Goal: Task Accomplishment & Management: Use online tool/utility

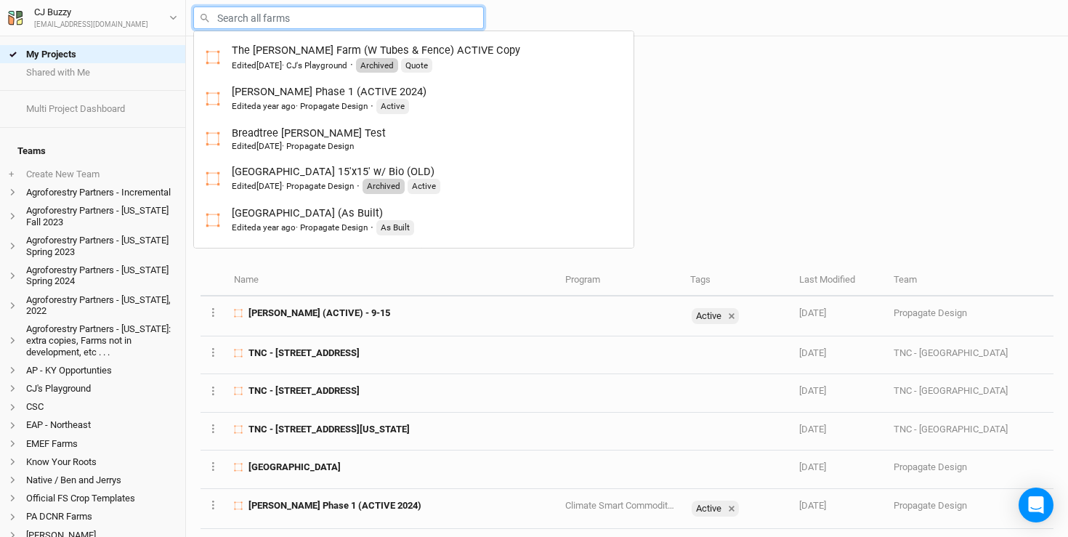
click at [240, 20] on input "text" at bounding box center [338, 18] width 291 height 23
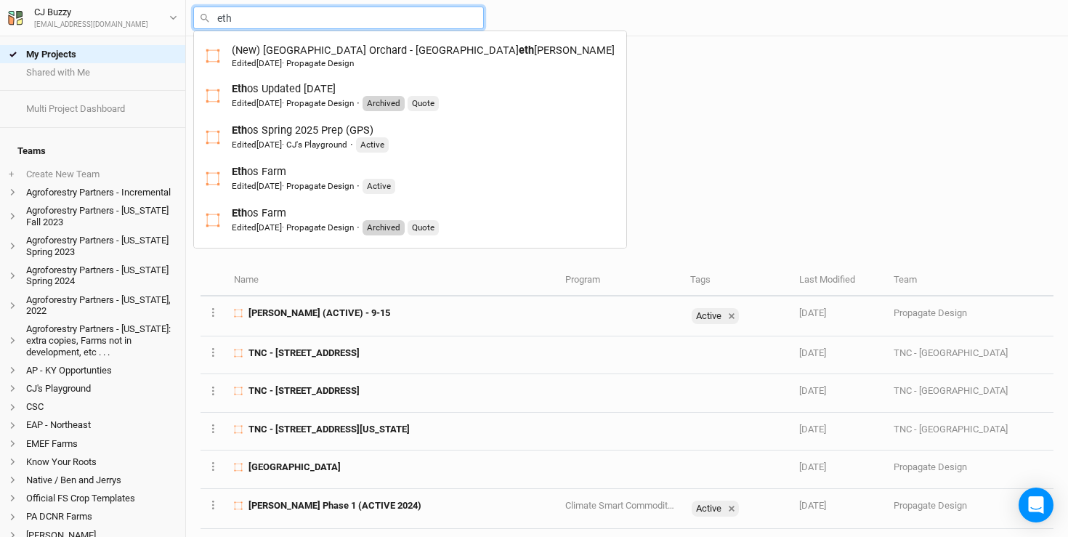
type input "etho"
type input "ethos Updated [DATE]"
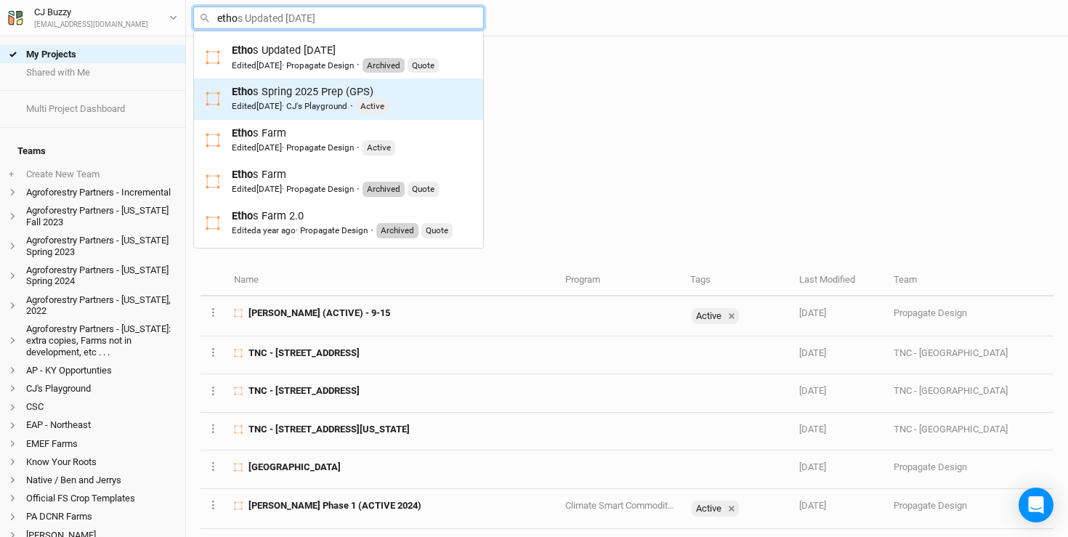
click at [331, 110] on div "Edited 5 months ago · CJ's Playground" at bounding box center [289, 106] width 115 height 12
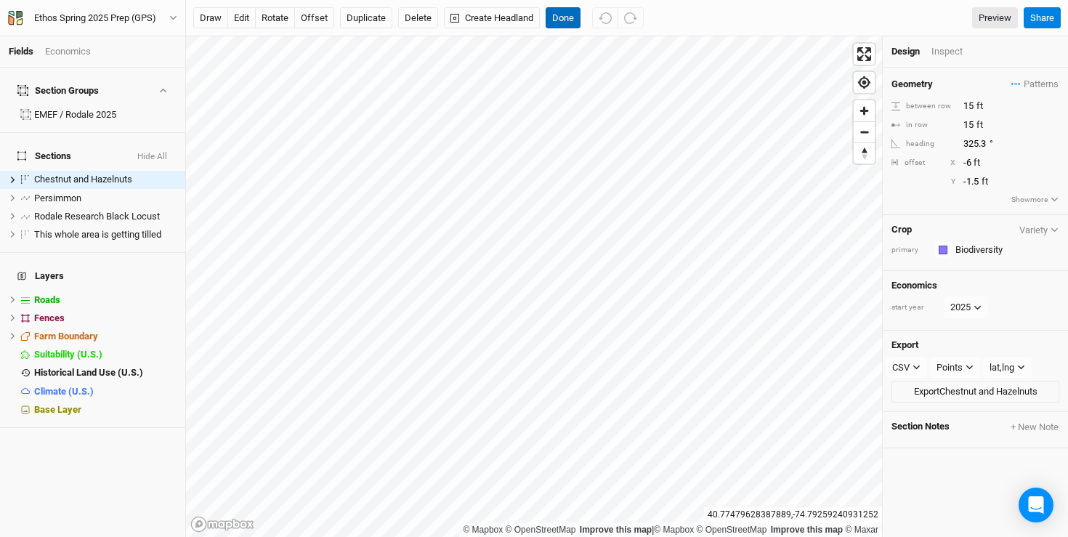
click at [574, 27] on button "Done" at bounding box center [563, 18] width 35 height 22
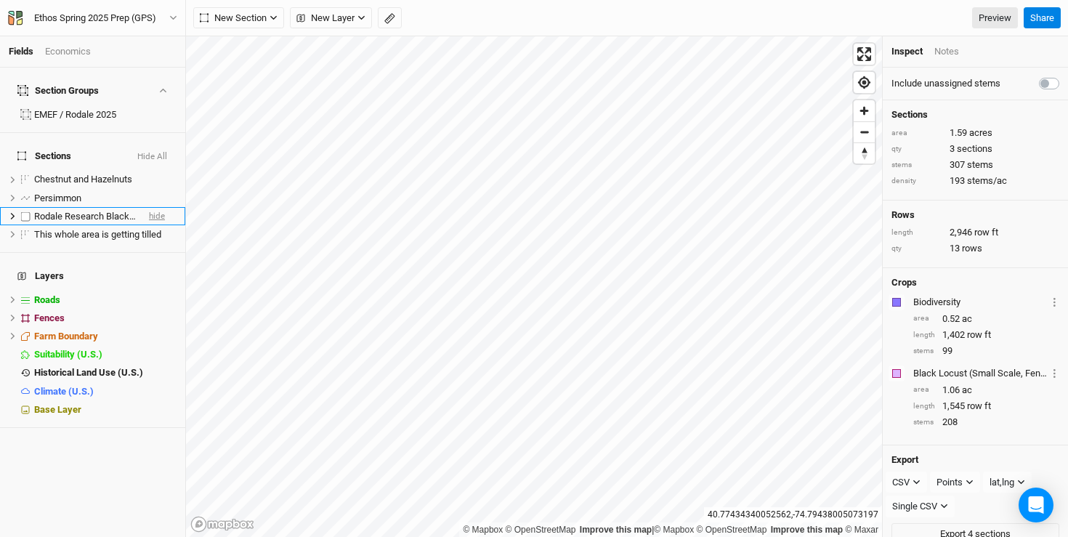
click at [155, 207] on span "hide" at bounding box center [157, 216] width 16 height 18
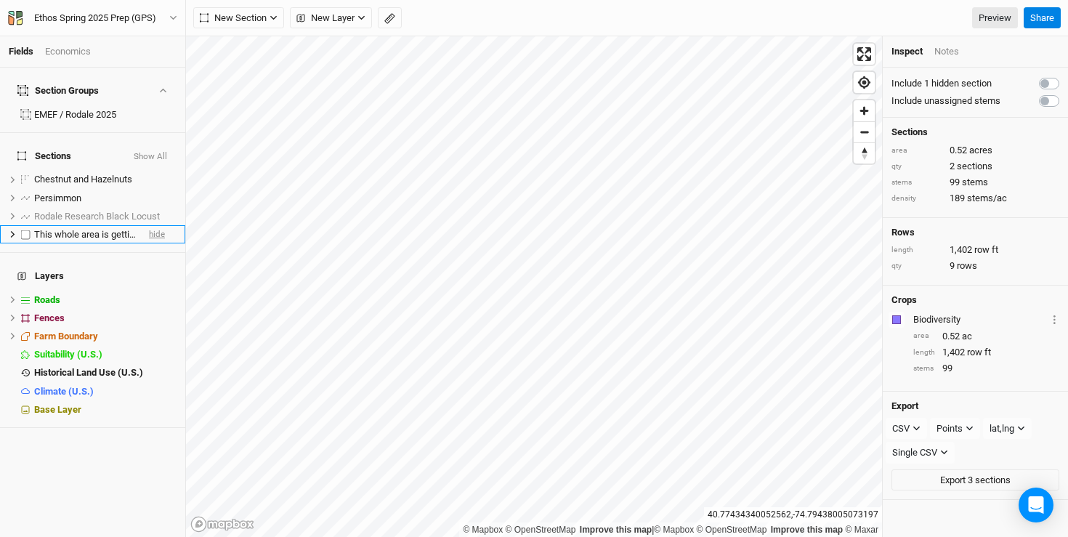
click at [158, 225] on span "hide" at bounding box center [157, 234] width 16 height 18
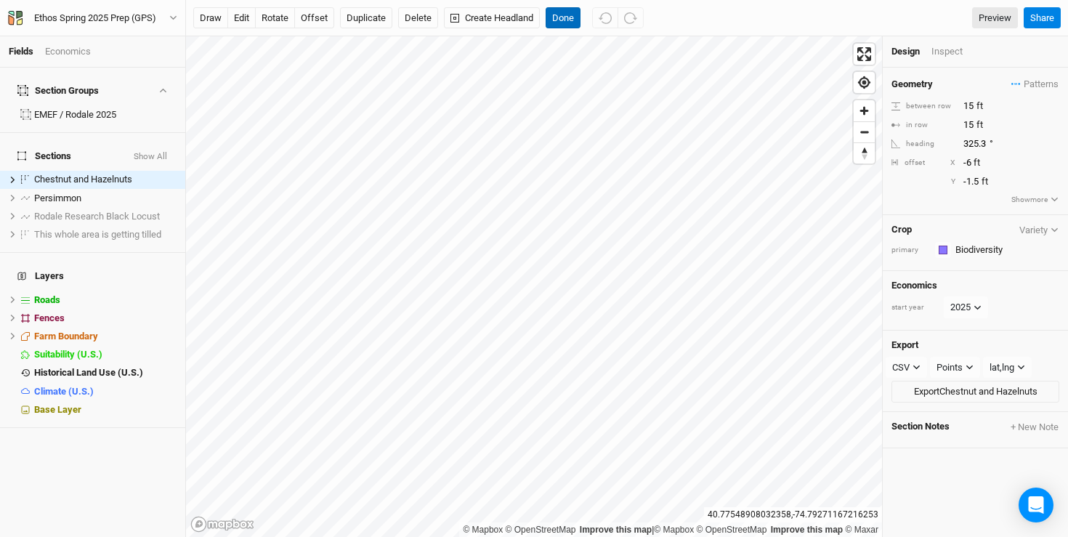
click at [571, 17] on button "Done" at bounding box center [563, 18] width 35 height 22
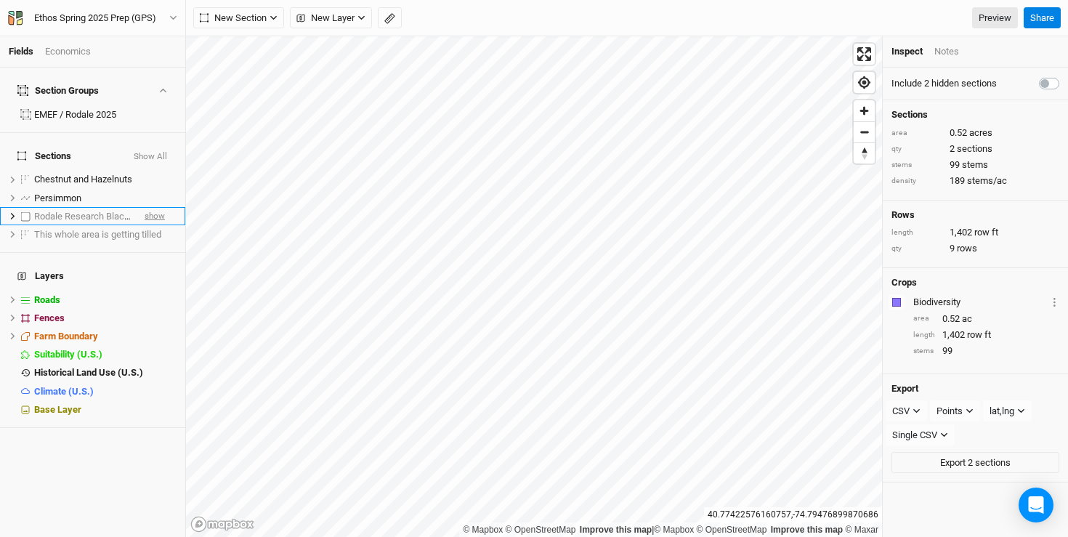
click at [156, 207] on span "show" at bounding box center [155, 216] width 20 height 18
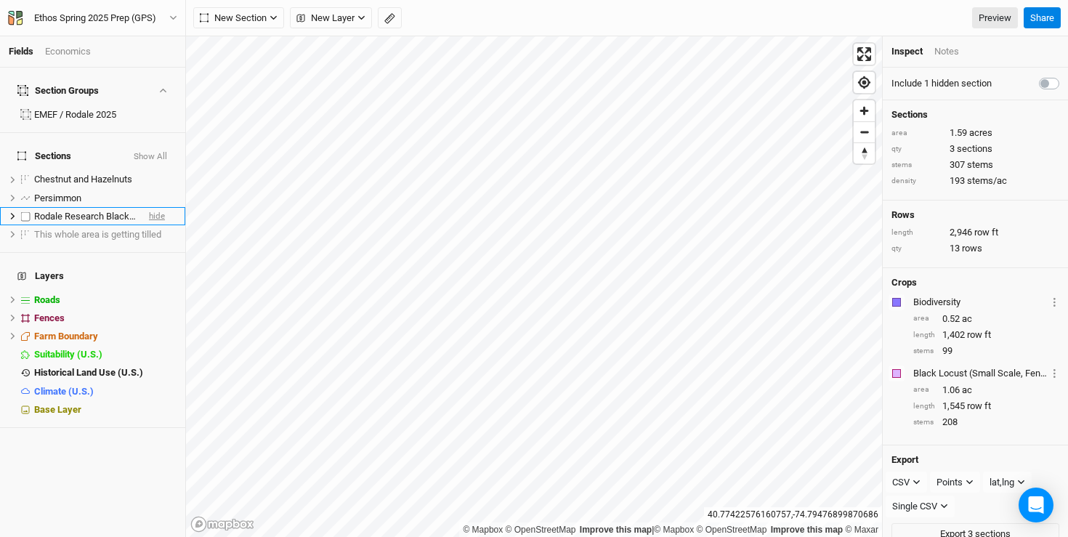
click at [156, 207] on span "hide" at bounding box center [157, 216] width 16 height 18
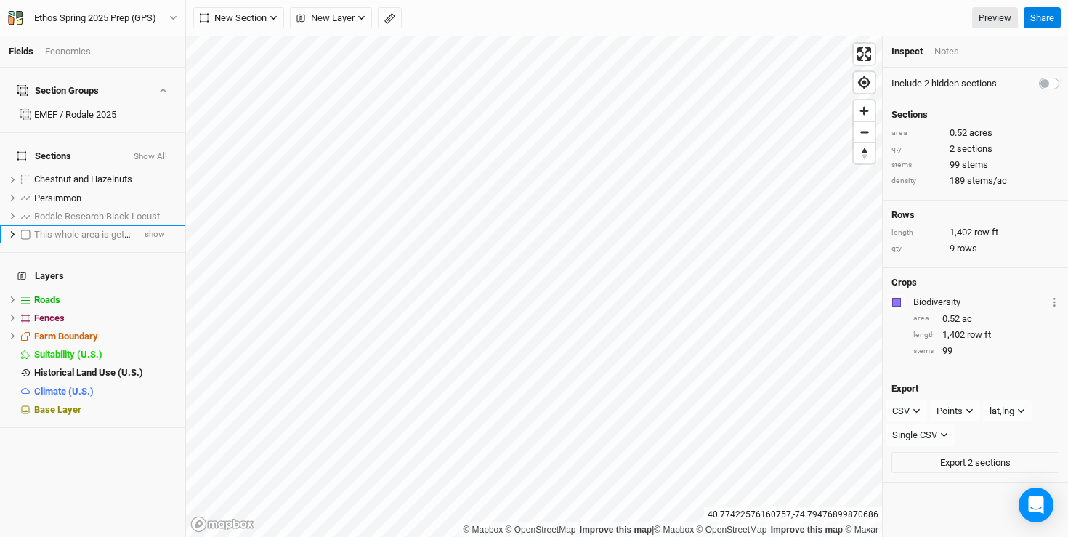
click at [158, 225] on span "show" at bounding box center [155, 234] width 20 height 18
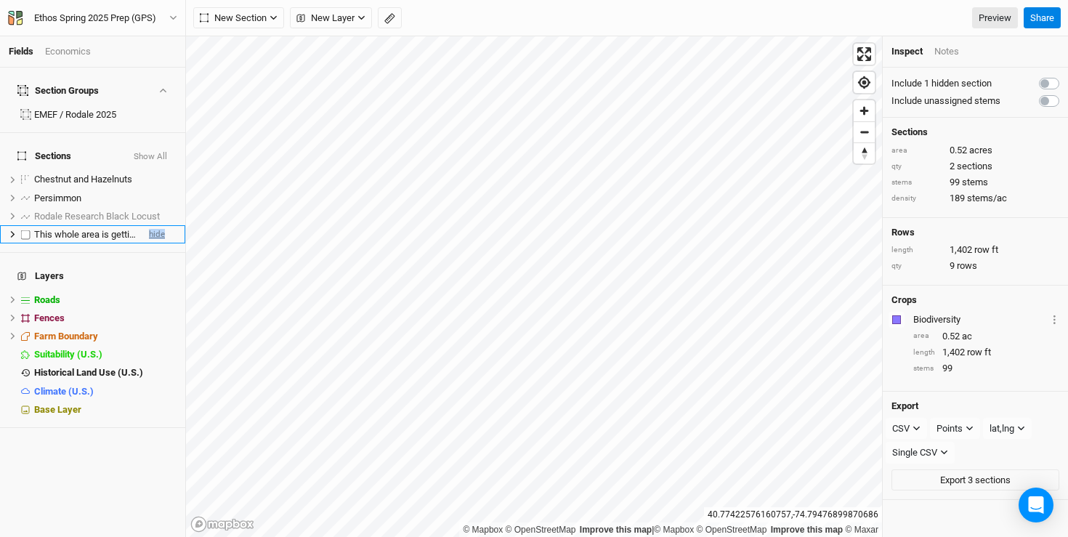
click at [158, 225] on span "hide" at bounding box center [157, 234] width 16 height 18
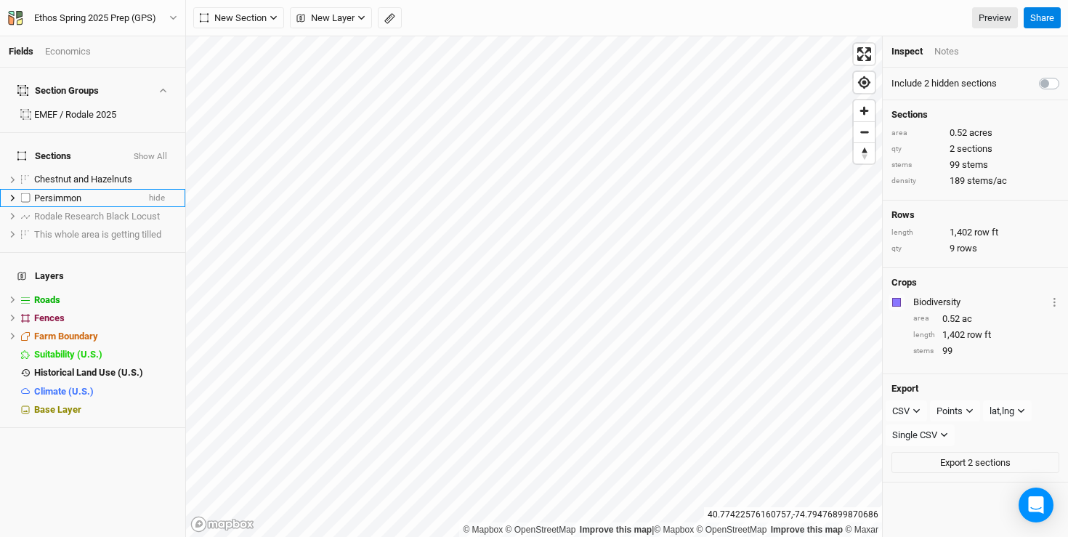
click at [131, 192] on div "Persimmon" at bounding box center [85, 198] width 103 height 12
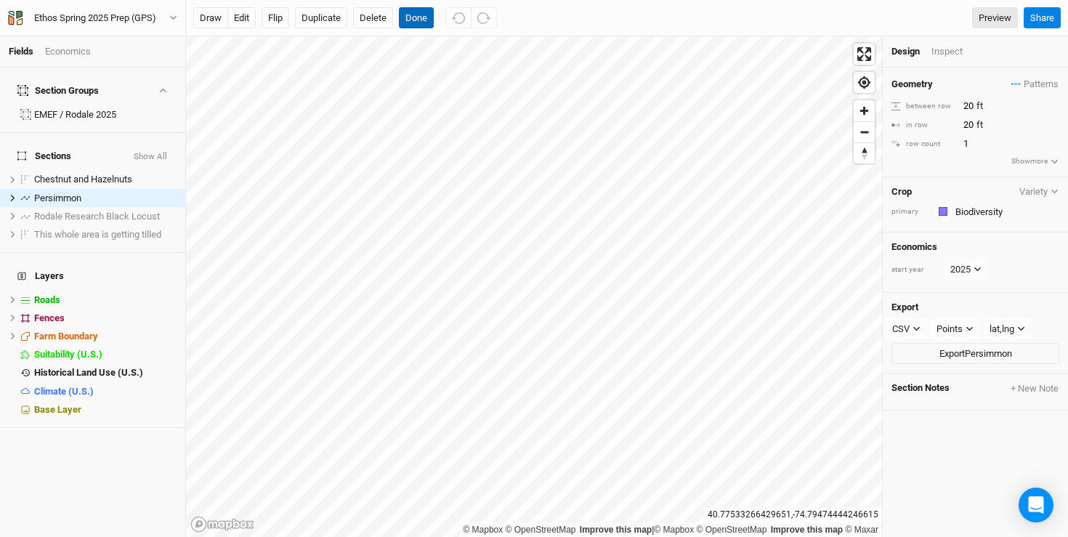
click at [425, 12] on button "Done" at bounding box center [416, 18] width 35 height 22
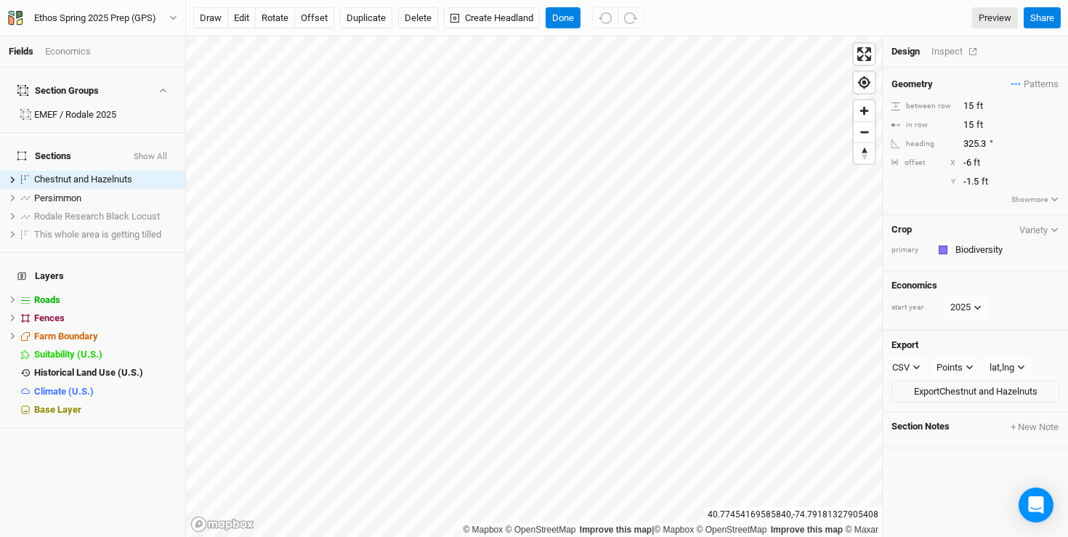
click at [944, 55] on div "Inspect" at bounding box center [957, 51] width 52 height 13
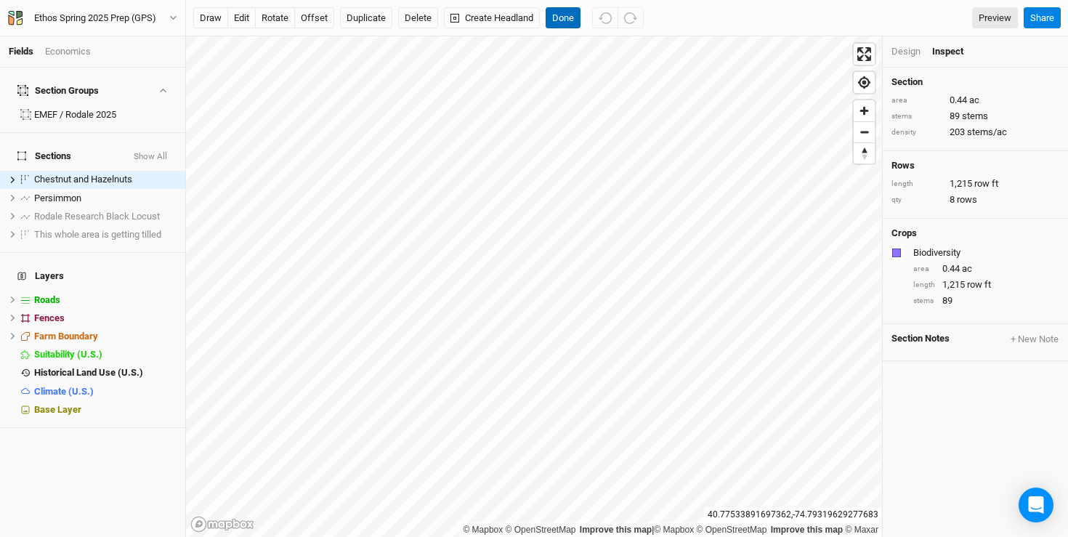
click at [564, 20] on button "Done" at bounding box center [563, 18] width 35 height 22
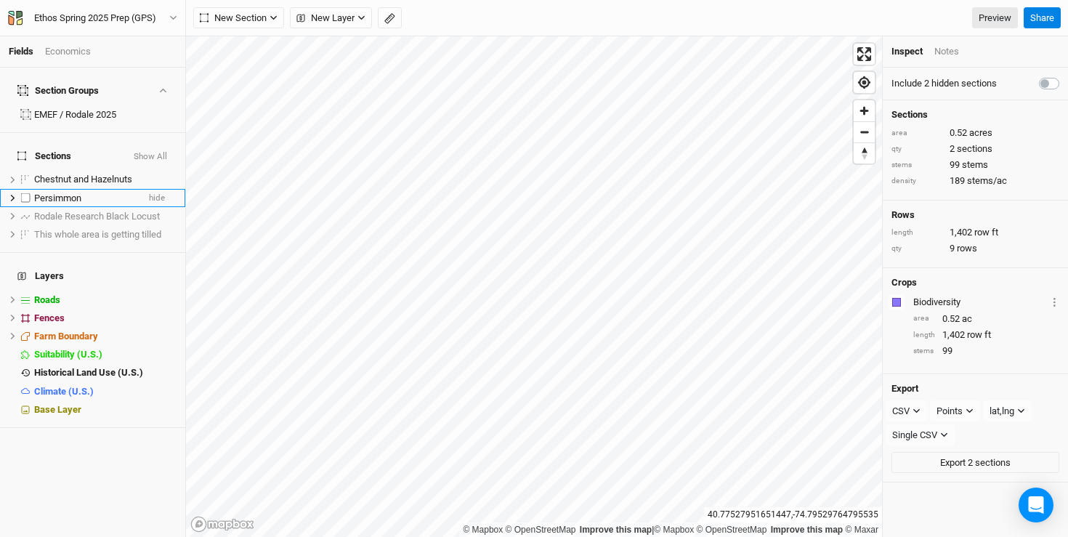
click at [84, 192] on div "Persimmon" at bounding box center [85, 198] width 103 height 12
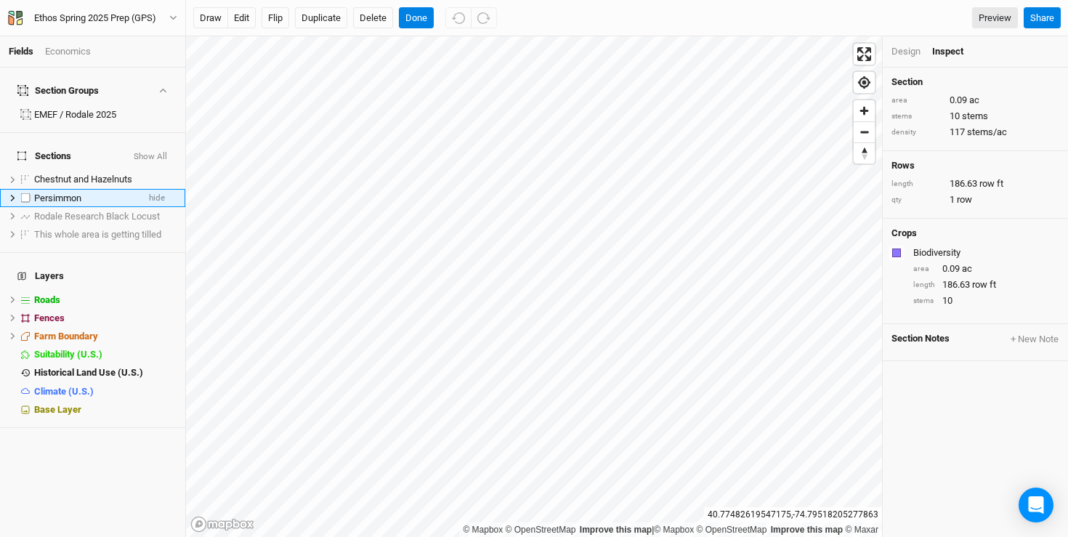
click at [101, 192] on div "Persimmon" at bounding box center [85, 198] width 103 height 12
click at [420, 17] on button "Done" at bounding box center [416, 18] width 35 height 22
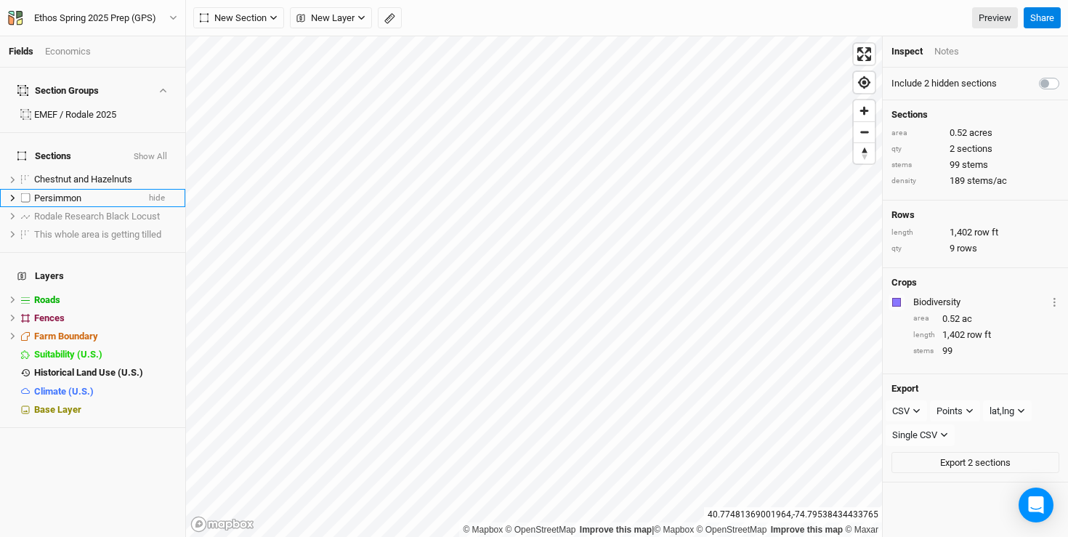
click at [110, 189] on li "Persimmon hide" at bounding box center [92, 198] width 185 height 18
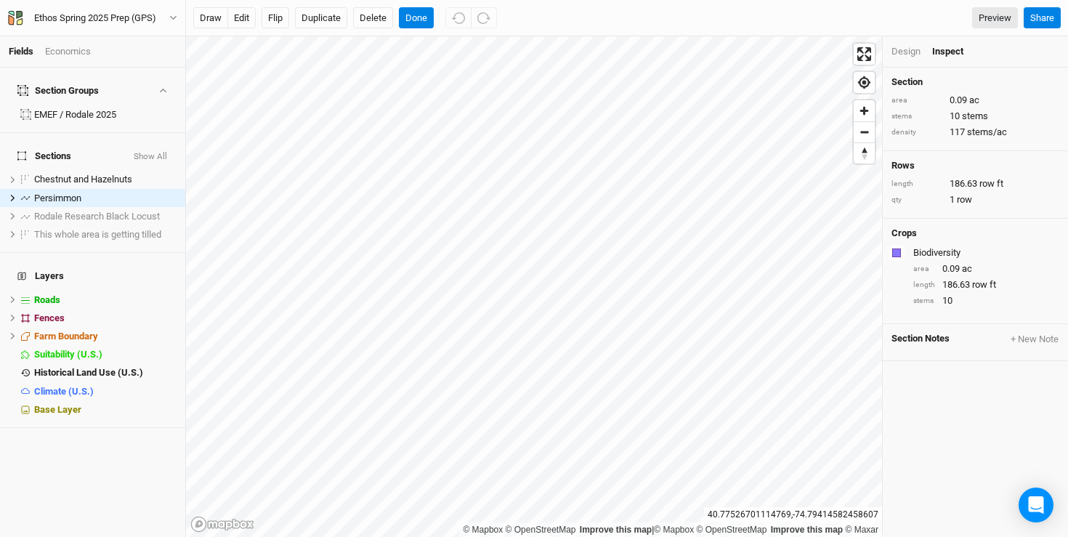
click at [893, 43] on div "Design Inspect" at bounding box center [975, 51] width 185 height 31
click at [897, 48] on div "Design" at bounding box center [905, 51] width 29 height 13
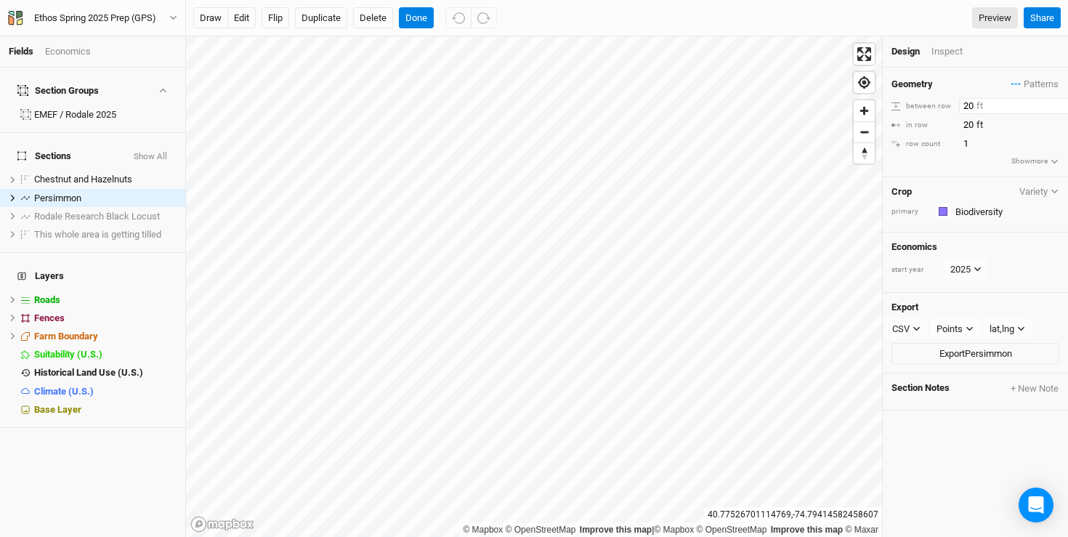
drag, startPoint x: 974, startPoint y: 105, endPoint x: 943, endPoint y: 105, distance: 31.2
click at [943, 105] on div "between row 20 ft" at bounding box center [975, 106] width 168 height 16
type input "15"
drag, startPoint x: 975, startPoint y: 123, endPoint x: 938, endPoint y: 123, distance: 36.3
click at [938, 123] on div "in row 20 ft" at bounding box center [975, 125] width 168 height 16
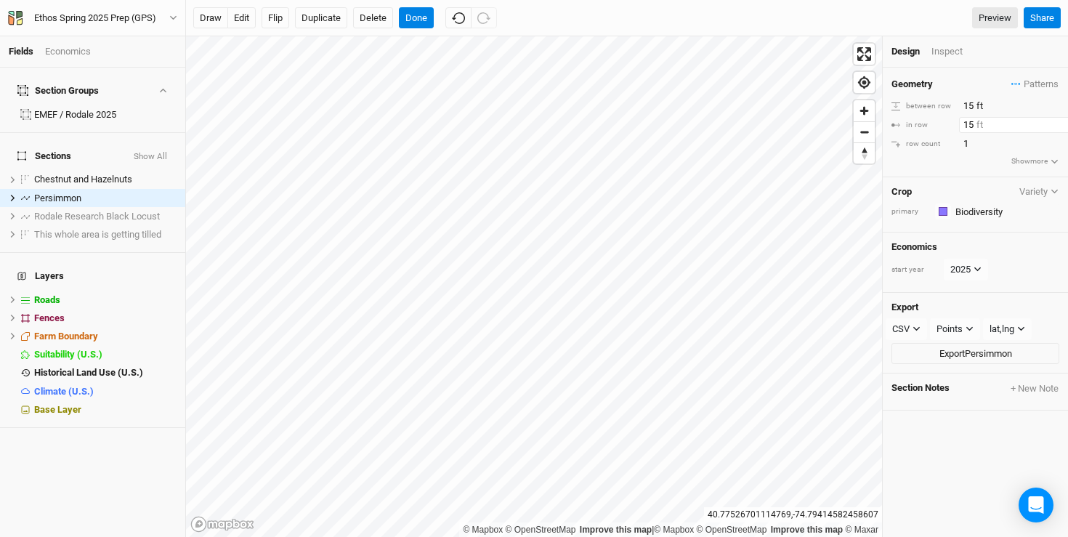
type input "15"
click at [960, 171] on div "Geometry Patterns ＋ New in-row pattern between row 15 ft in row 15 ft row count…" at bounding box center [975, 123] width 185 height 110
click at [1057, 138] on input "2" at bounding box center [1022, 144] width 126 height 16
click at [1057, 138] on input "3" at bounding box center [1022, 144] width 126 height 16
type input "2"
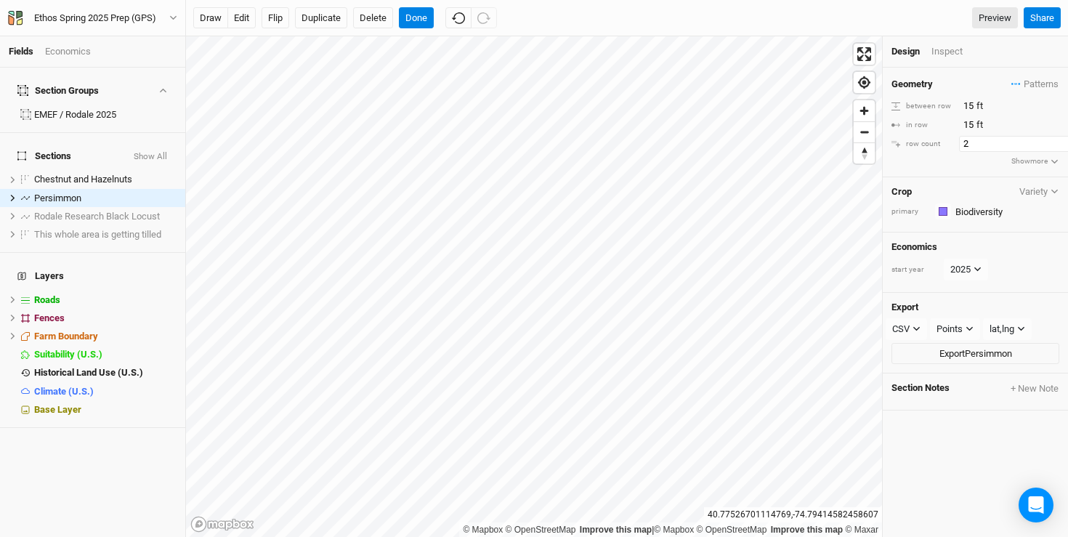
click at [1057, 145] on input "2" at bounding box center [1022, 144] width 126 height 16
click at [415, 15] on button "Done" at bounding box center [416, 18] width 35 height 22
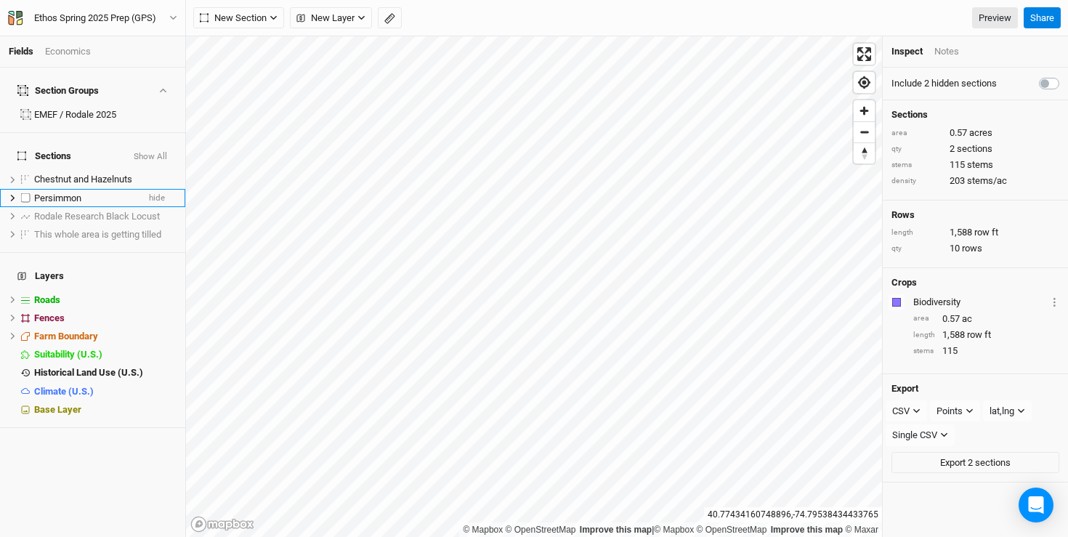
click at [96, 192] on div "Persimmon" at bounding box center [85, 198] width 103 height 12
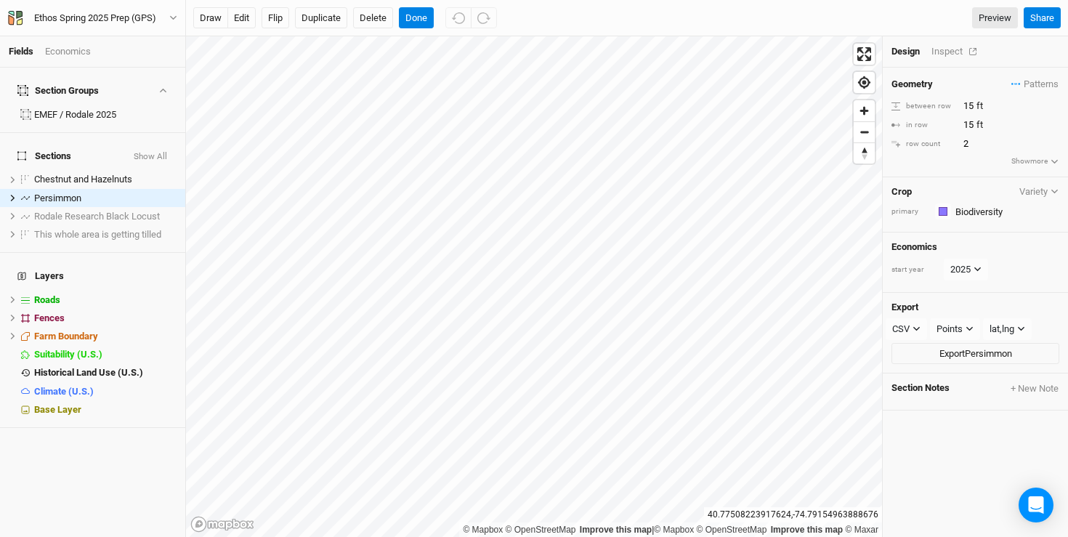
click at [950, 45] on div "Inspect" at bounding box center [957, 51] width 52 height 13
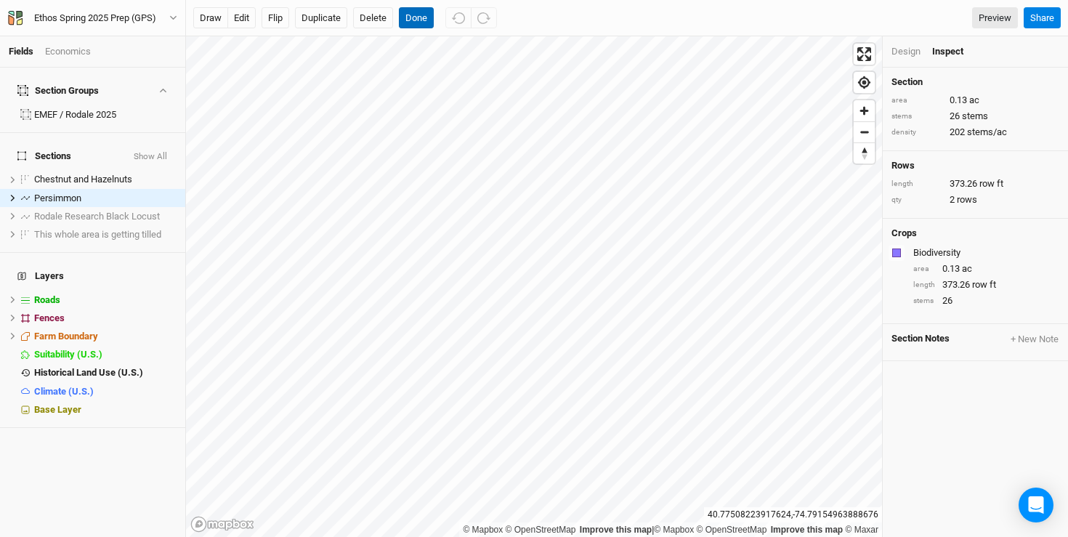
click at [408, 16] on button "Done" at bounding box center [416, 18] width 35 height 22
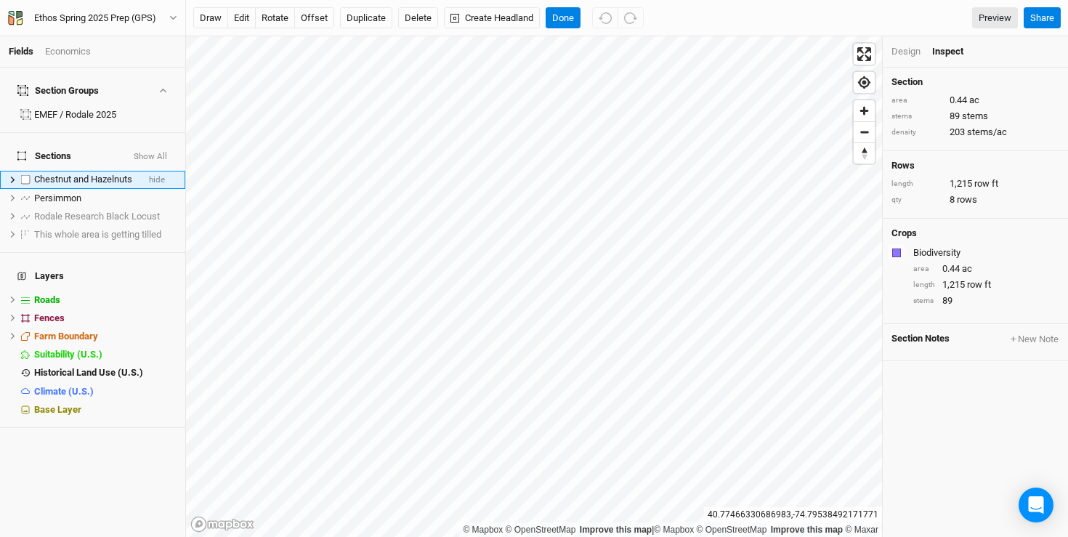
click at [11, 176] on icon at bounding box center [13, 180] width 8 height 8
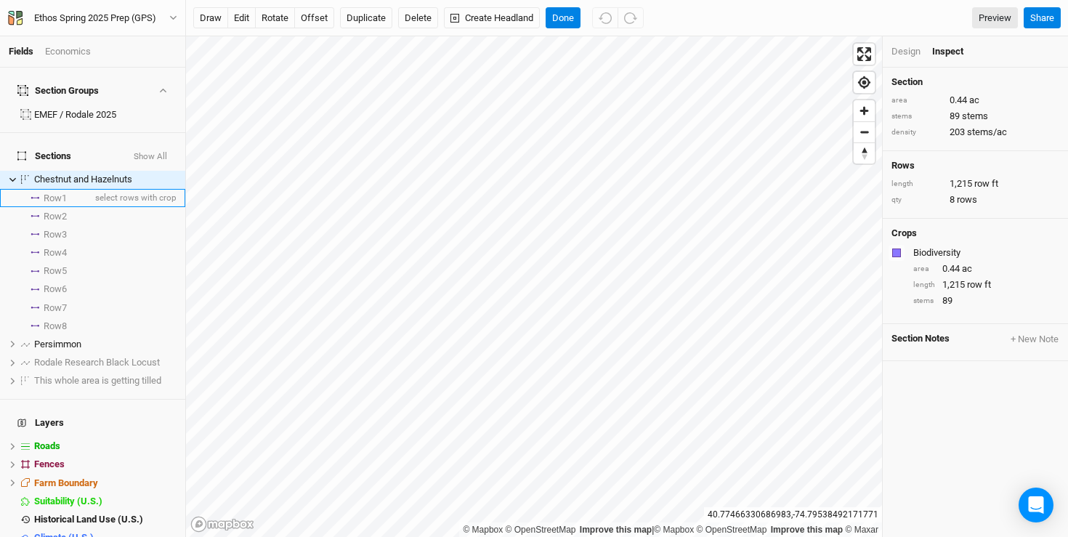
click at [71, 189] on li "Row 1 select rows with crop" at bounding box center [92, 198] width 185 height 18
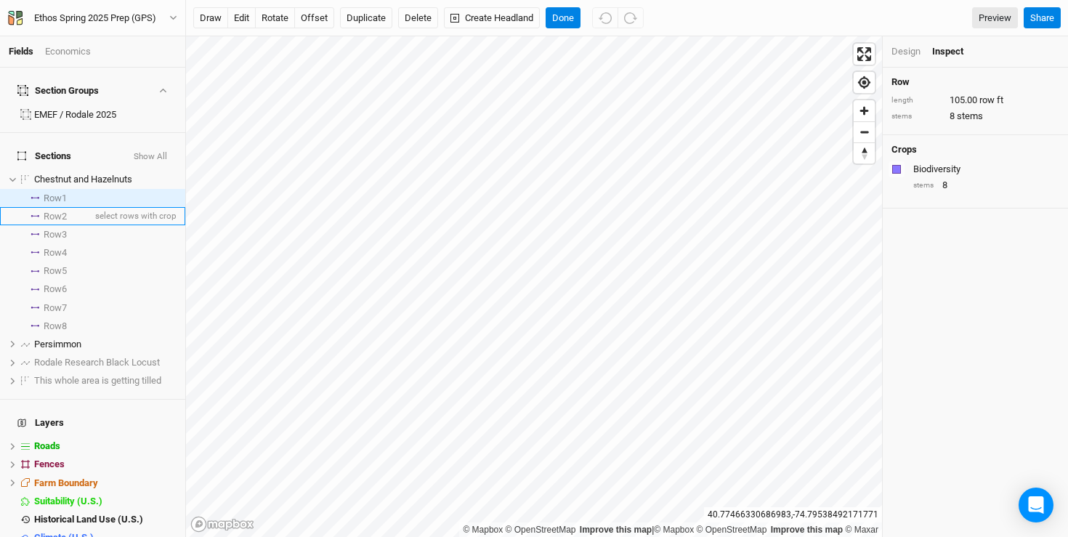
click at [70, 207] on li "Row 2 select rows with crop" at bounding box center [92, 216] width 185 height 18
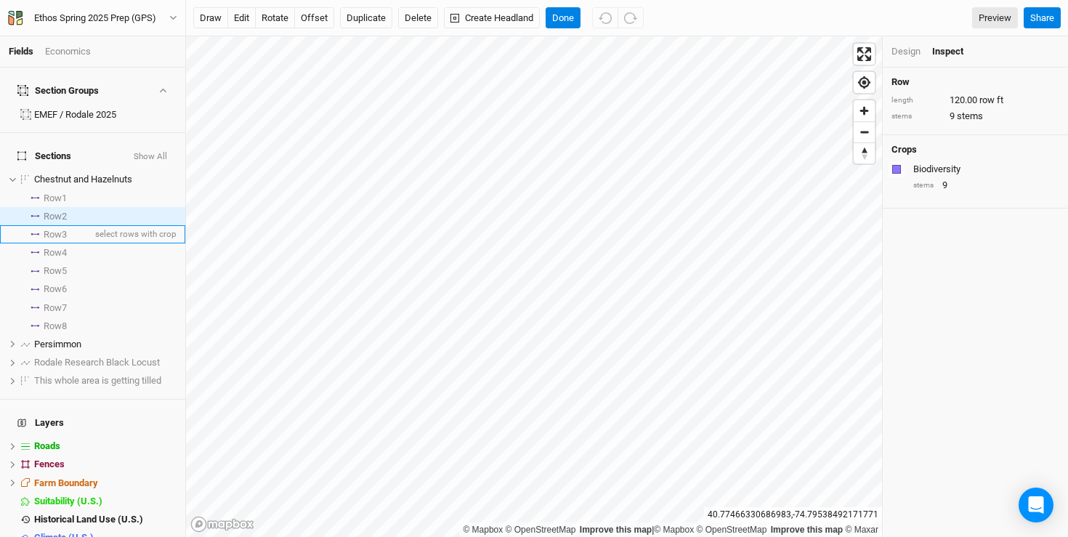
click at [69, 225] on li "Row 3 select rows with crop" at bounding box center [92, 234] width 185 height 18
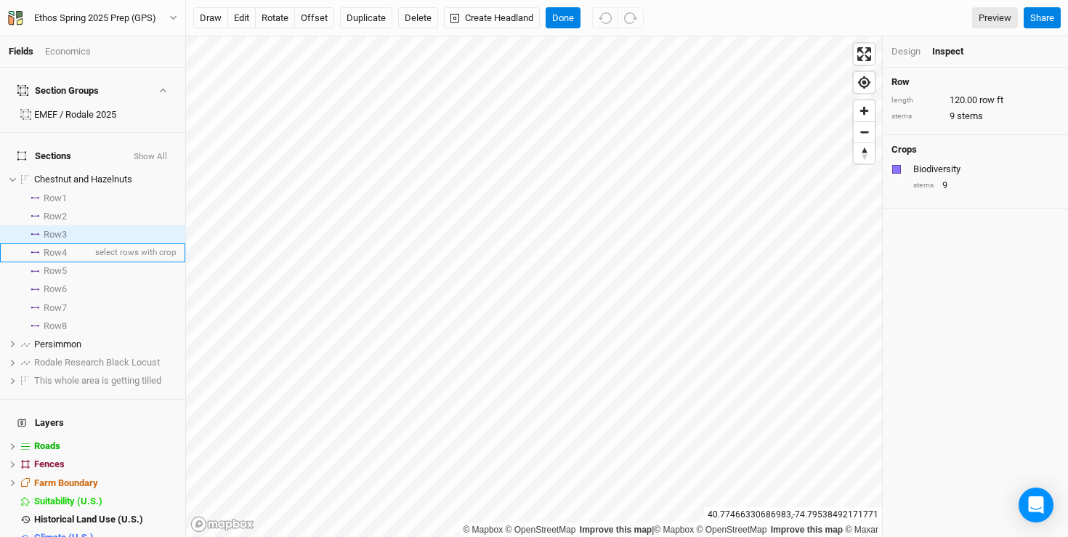
click at [67, 247] on span "Row 4" at bounding box center [55, 253] width 23 height 12
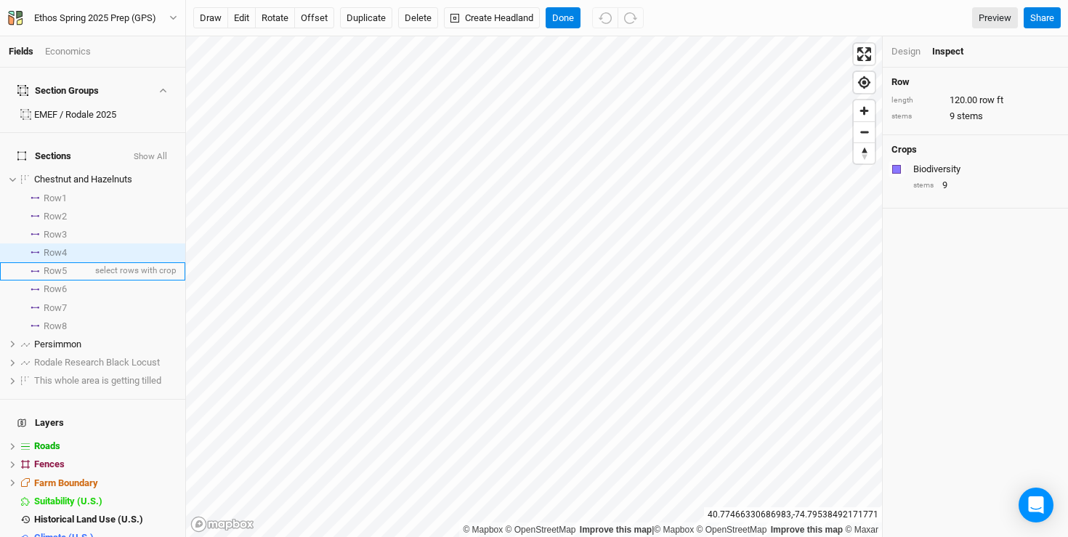
click at [70, 262] on li "Row 5 select rows with crop" at bounding box center [92, 271] width 185 height 18
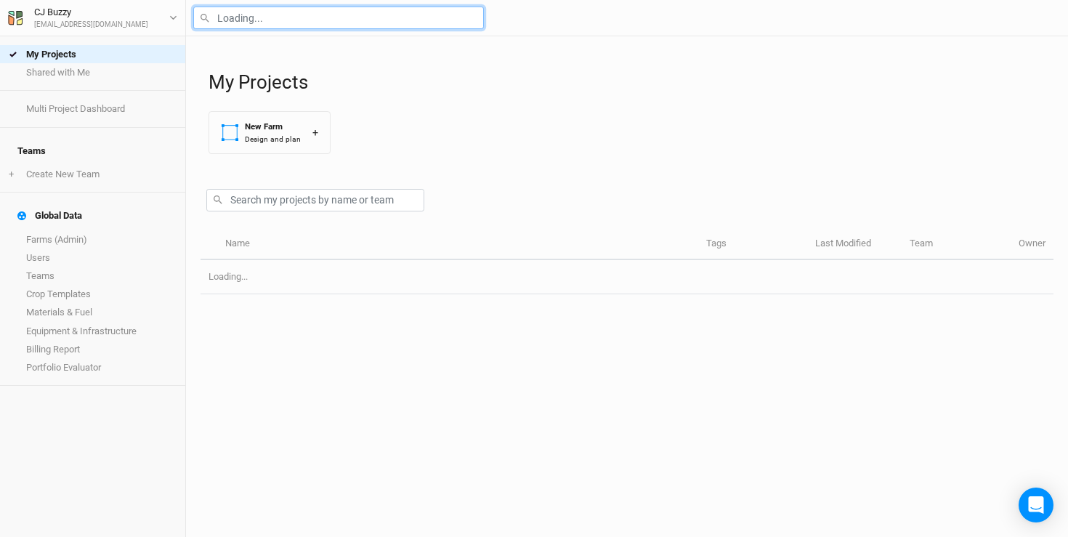
click at [296, 27] on input "text" at bounding box center [338, 18] width 291 height 23
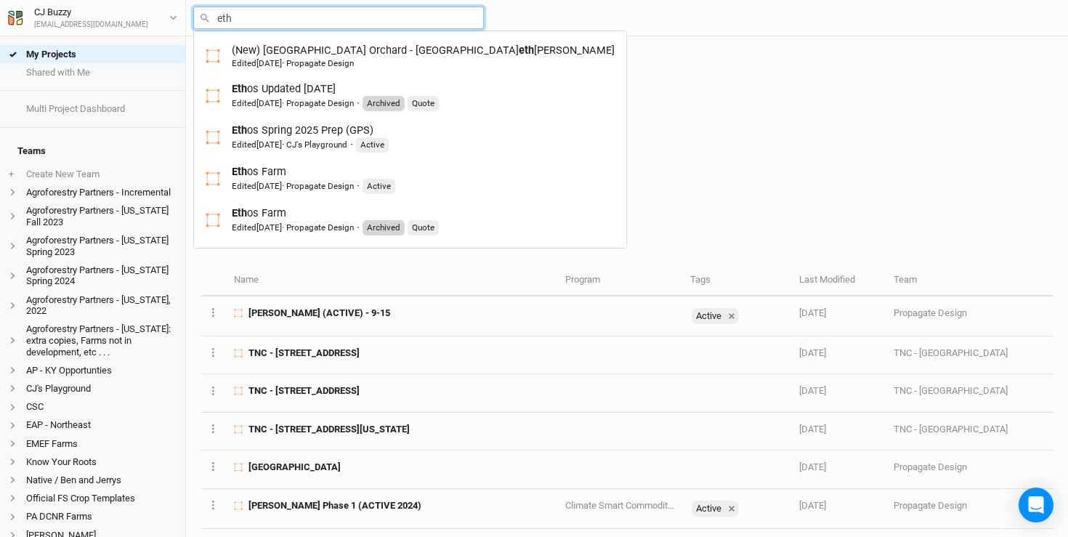
type input "etho"
type input "ethos Updated [DATE]"
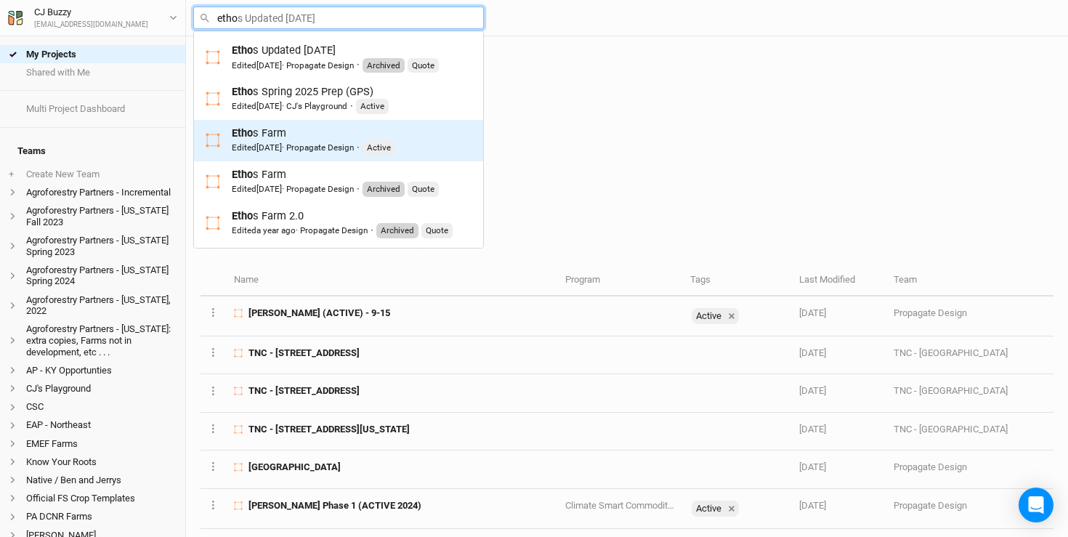
click at [312, 147] on div "Edited [DATE] · Propagate Design" at bounding box center [293, 148] width 122 height 12
